Goal: Information Seeking & Learning: Learn about a topic

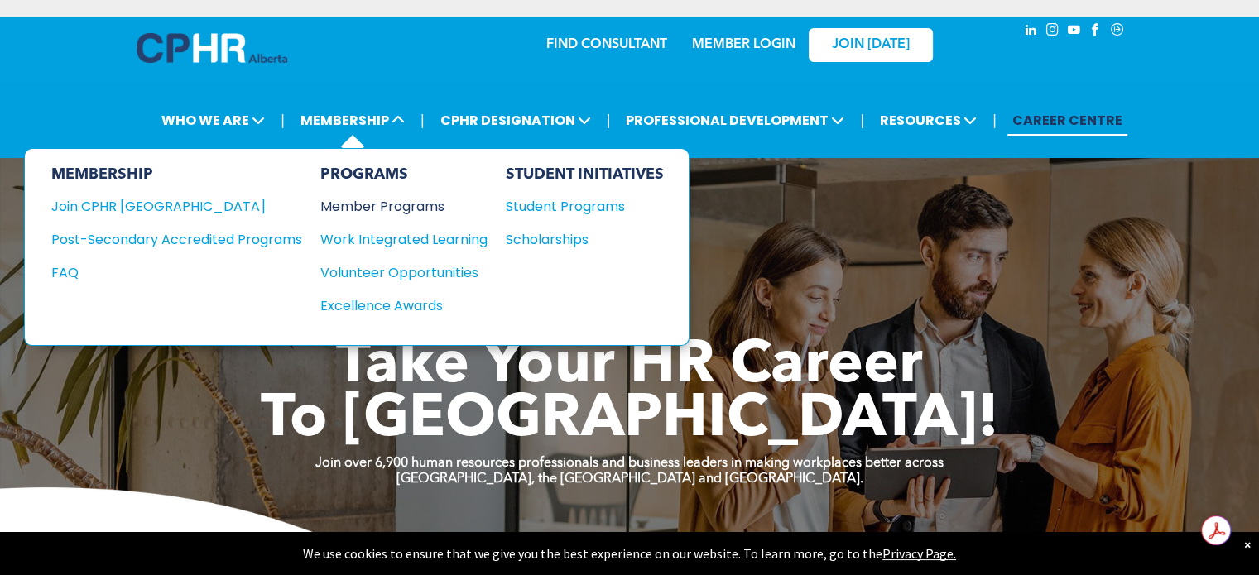
click at [360, 196] on div "Member Programs" at bounding box center [395, 206] width 151 height 21
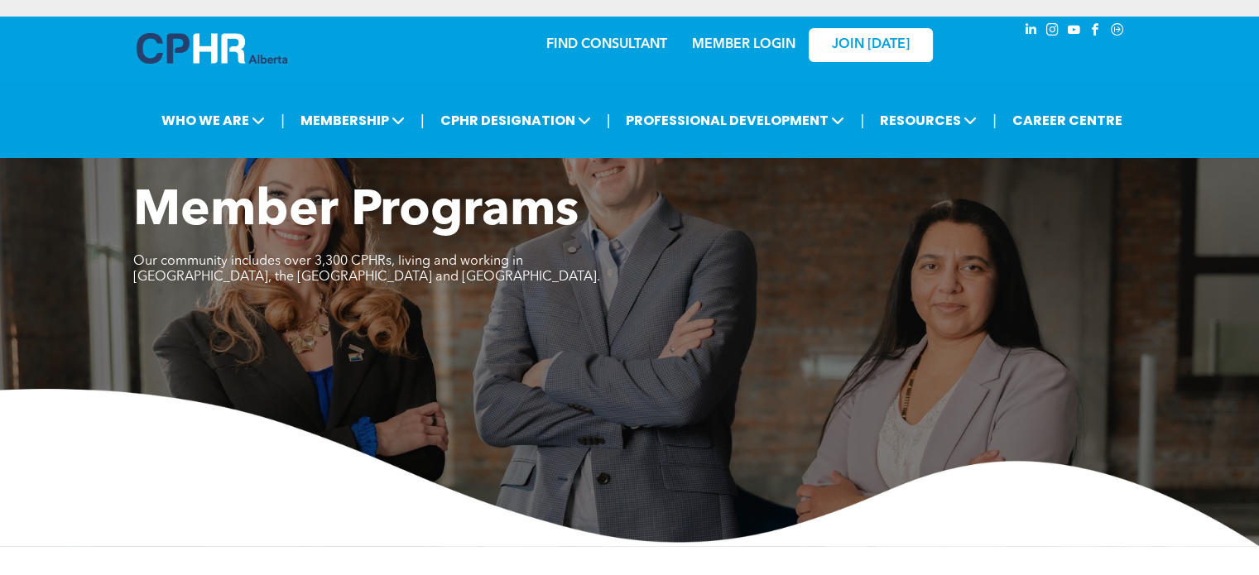
click at [745, 38] on link "MEMBER LOGIN" at bounding box center [743, 44] width 103 height 13
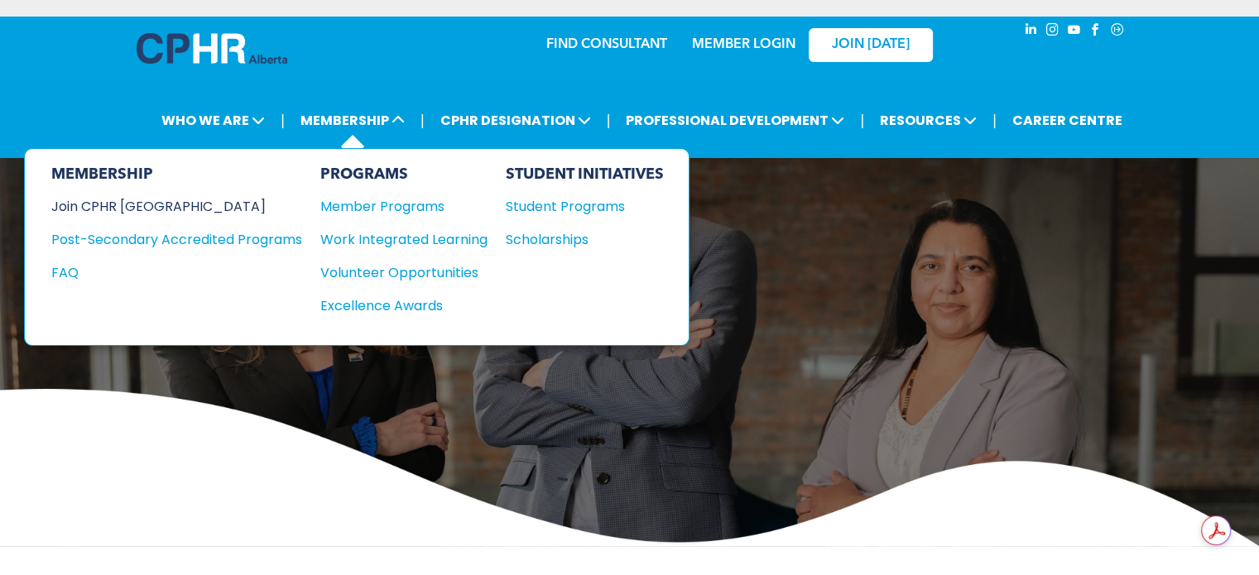
click at [113, 196] on div "Join CPHR [GEOGRAPHIC_DATA]" at bounding box center [164, 206] width 226 height 21
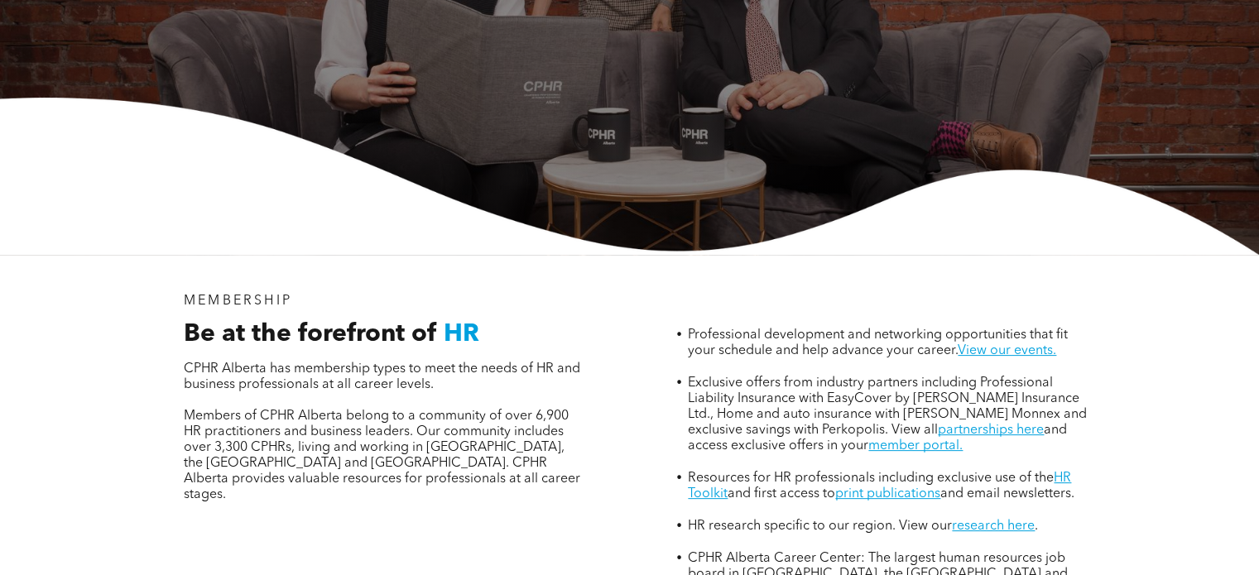
scroll to position [369, 0]
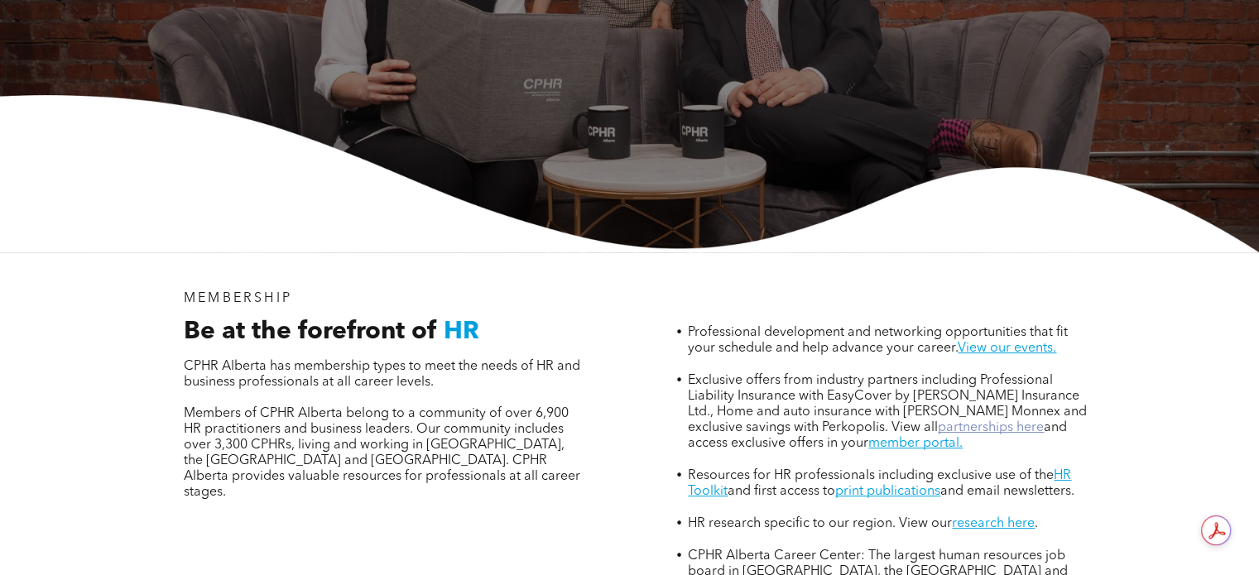
click at [948, 421] on link "partnerships here" at bounding box center [991, 427] width 106 height 13
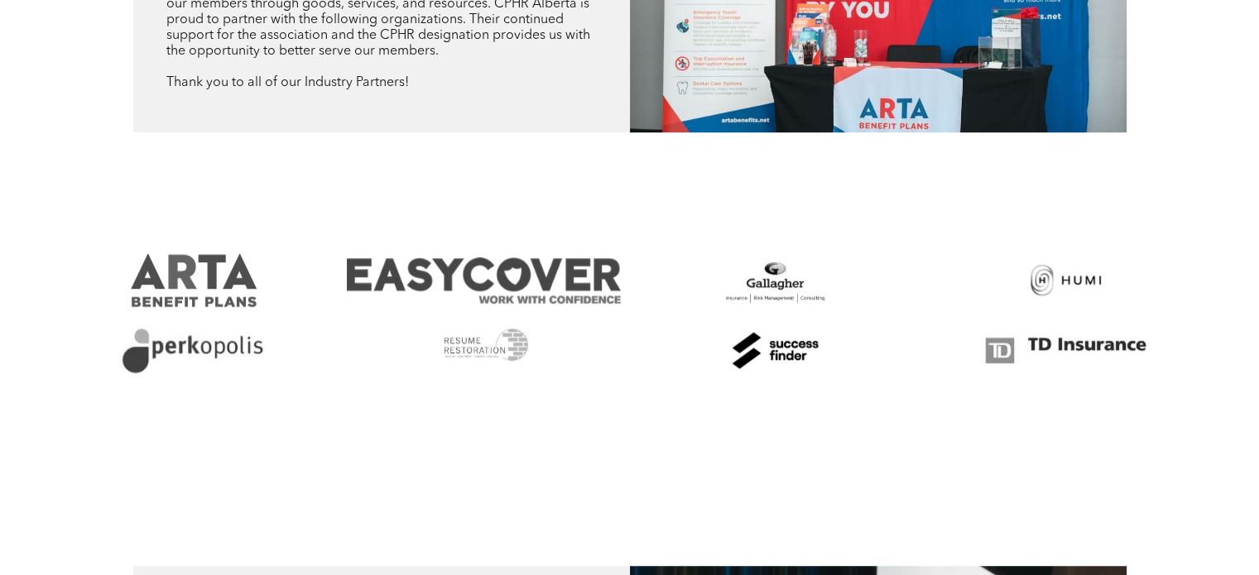
scroll to position [970, 0]
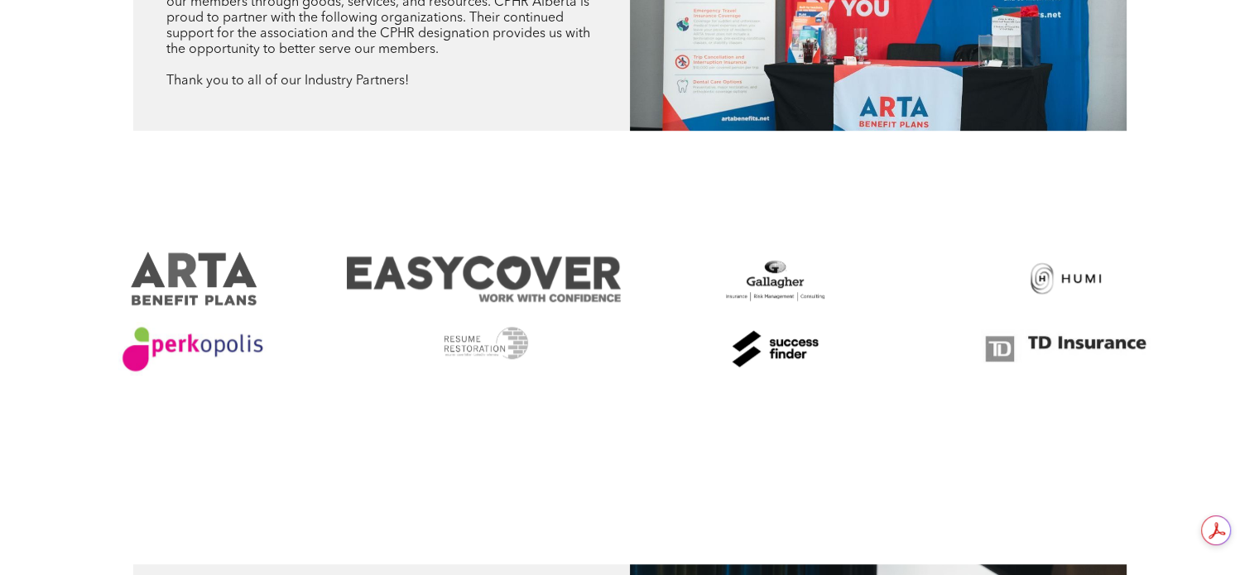
click at [238, 325] on link at bounding box center [193, 349] width 274 height 54
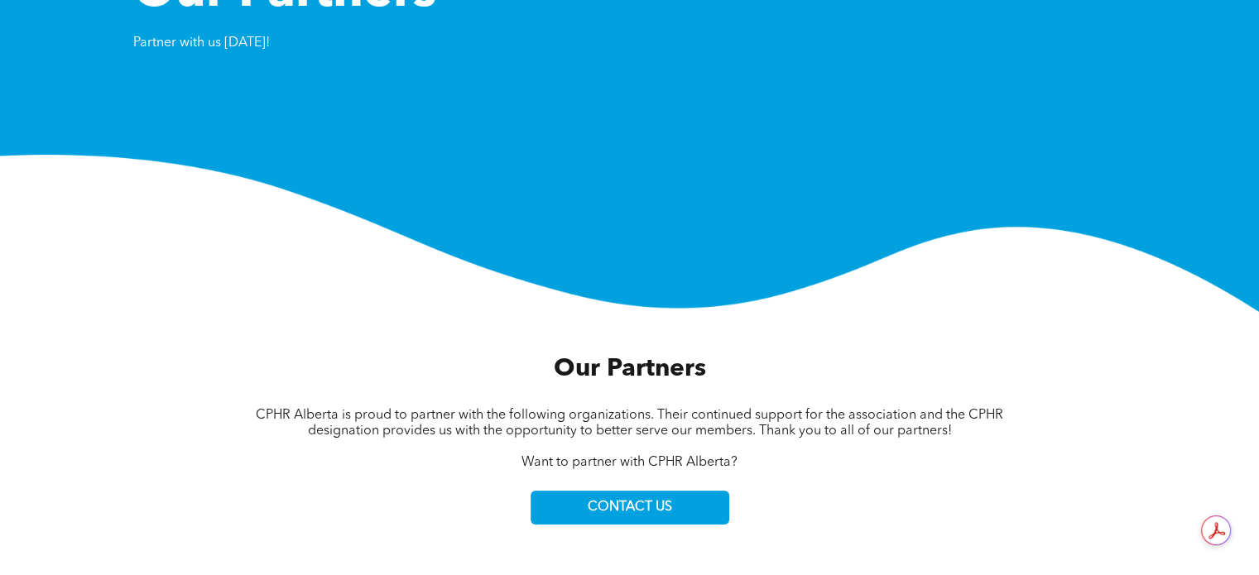
scroll to position [0, 0]
